Goal: Check status

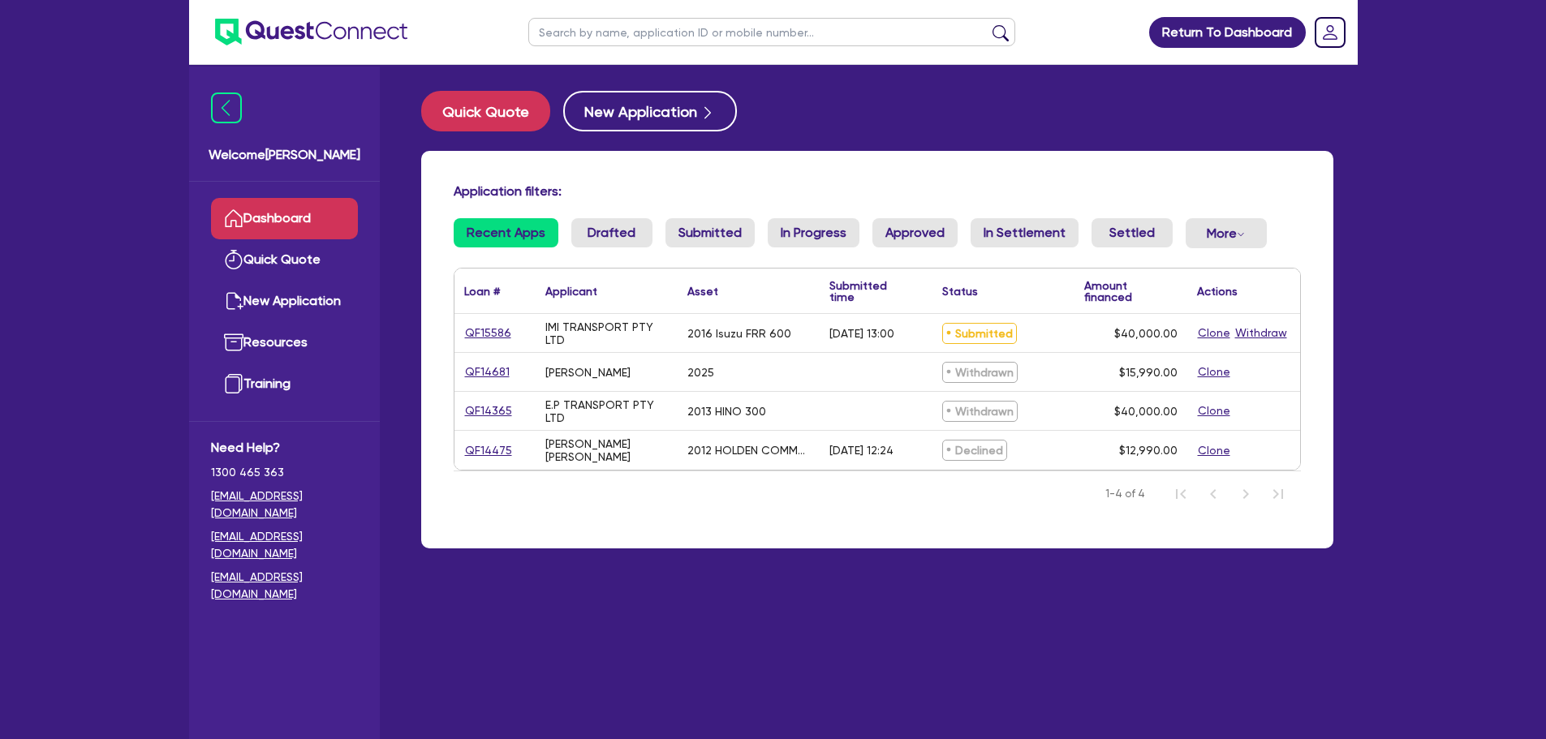
click at [982, 332] on span "Submitted" at bounding box center [979, 333] width 75 height 21
click at [985, 367] on span "Withdrawn" at bounding box center [979, 372] width 75 height 21
click at [950, 411] on span "Withdrawn" at bounding box center [979, 411] width 75 height 21
click at [962, 444] on span "Declined" at bounding box center [974, 450] width 65 height 21
